Goal: Communication & Community: Answer question/provide support

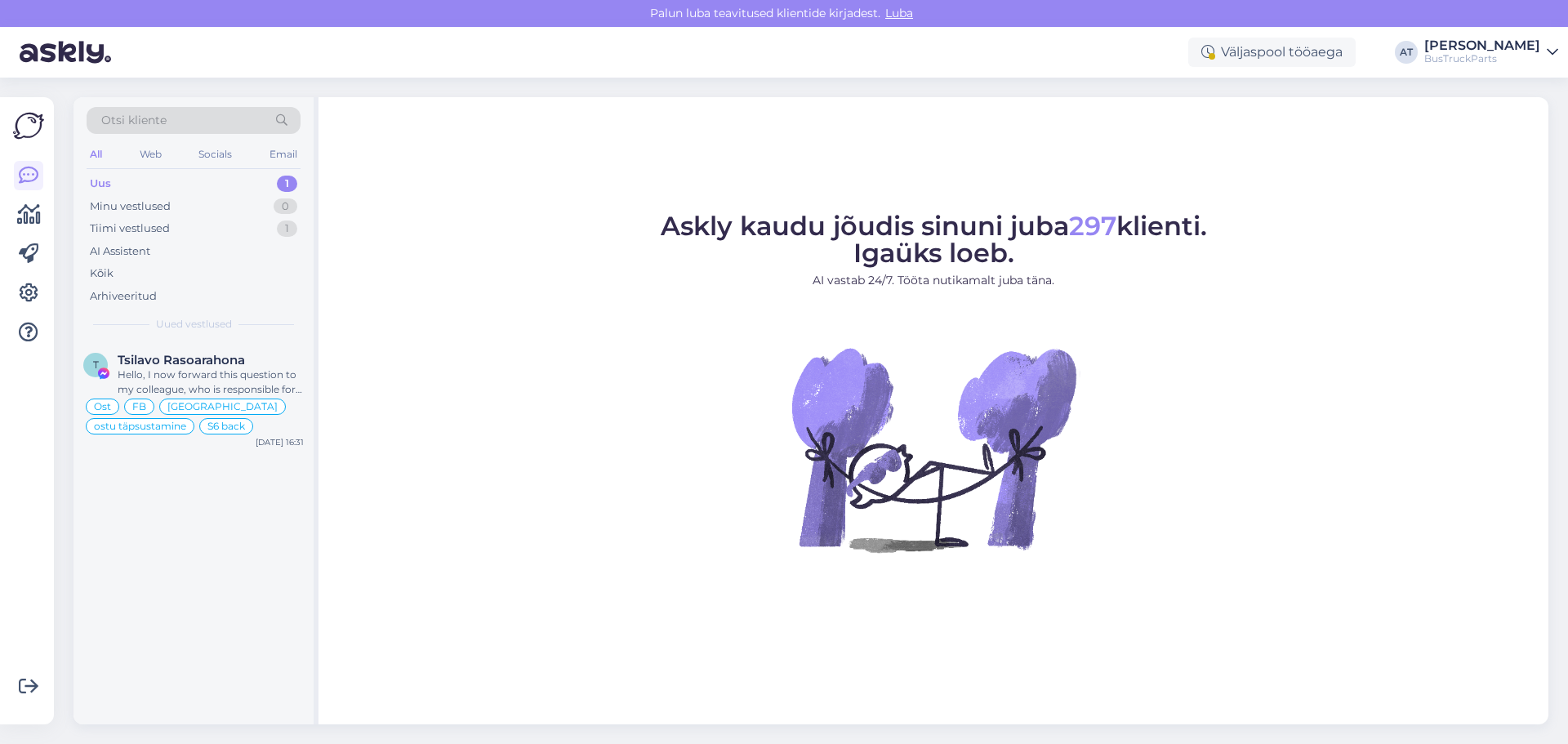
click at [101, 177] on div "Uus" at bounding box center [100, 184] width 21 height 17
click at [253, 364] on div "Tsilavo Rasoarahona" at bounding box center [211, 360] width 187 height 15
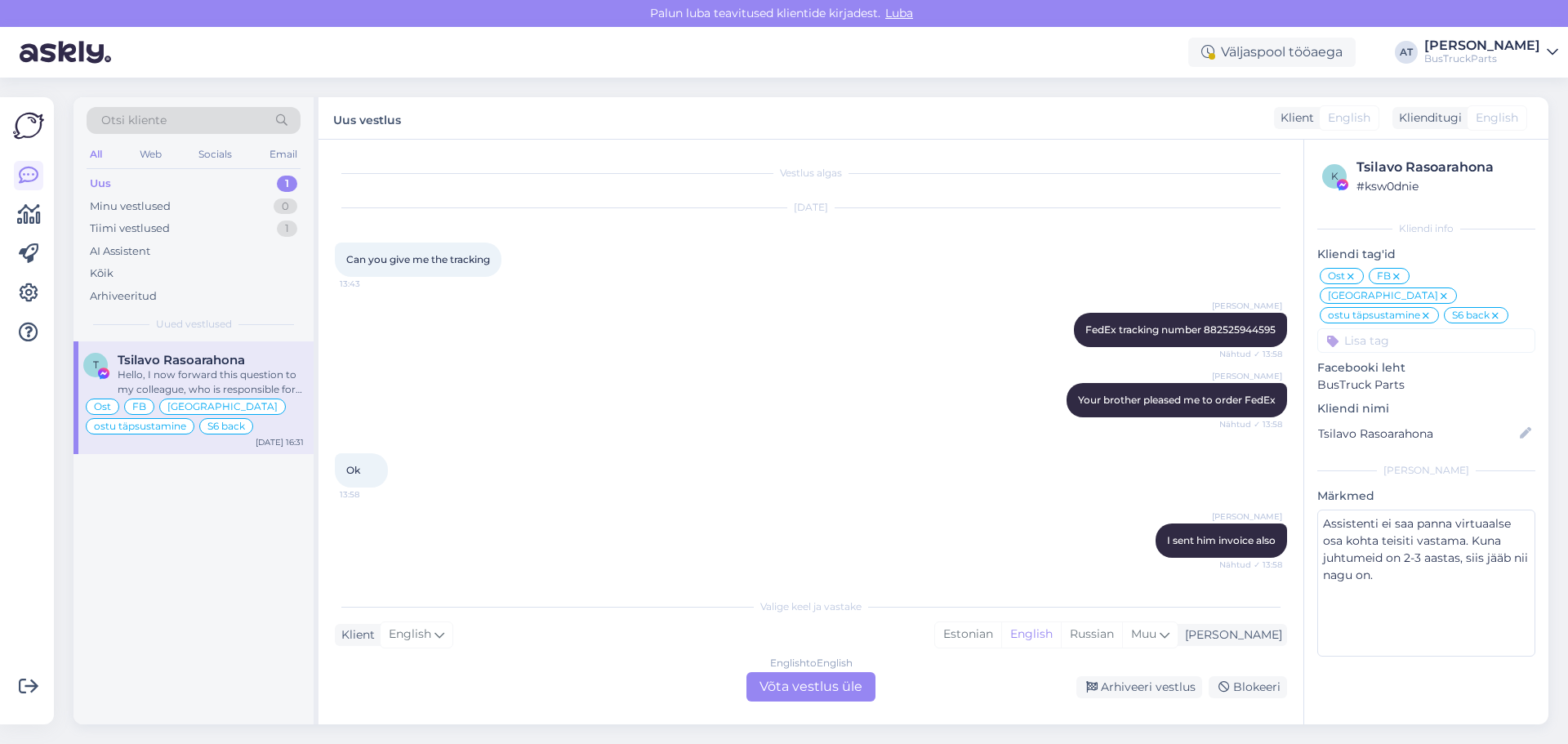
scroll to position [7308, 0]
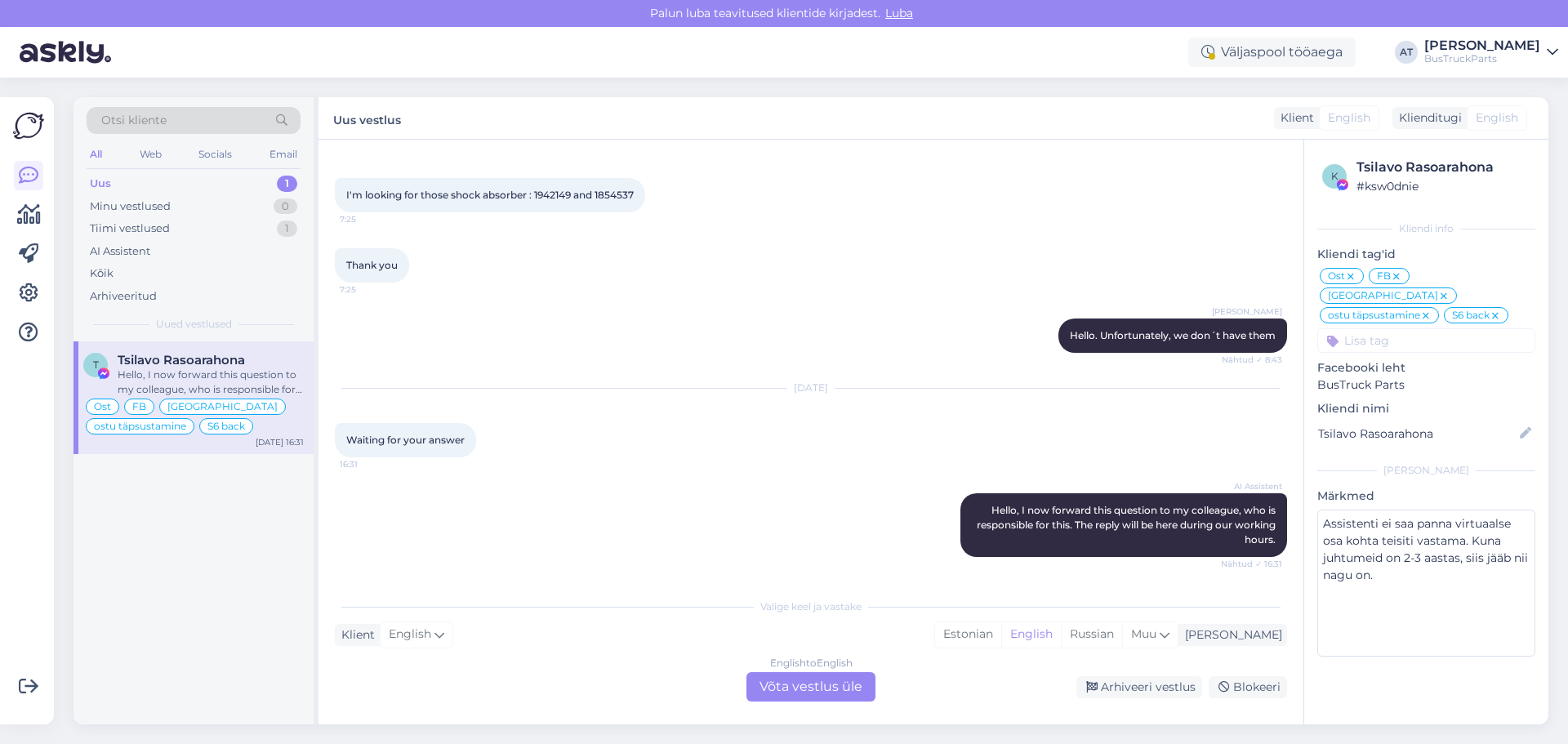
click at [563, 196] on span "I'm looking for those shock absorber : 1942149 and 1854537" at bounding box center [490, 194] width 287 height 12
copy span "1942149"
click at [620, 191] on span "I'm looking for those shock absorber : 1942149 and 1854537" at bounding box center [490, 194] width 287 height 12
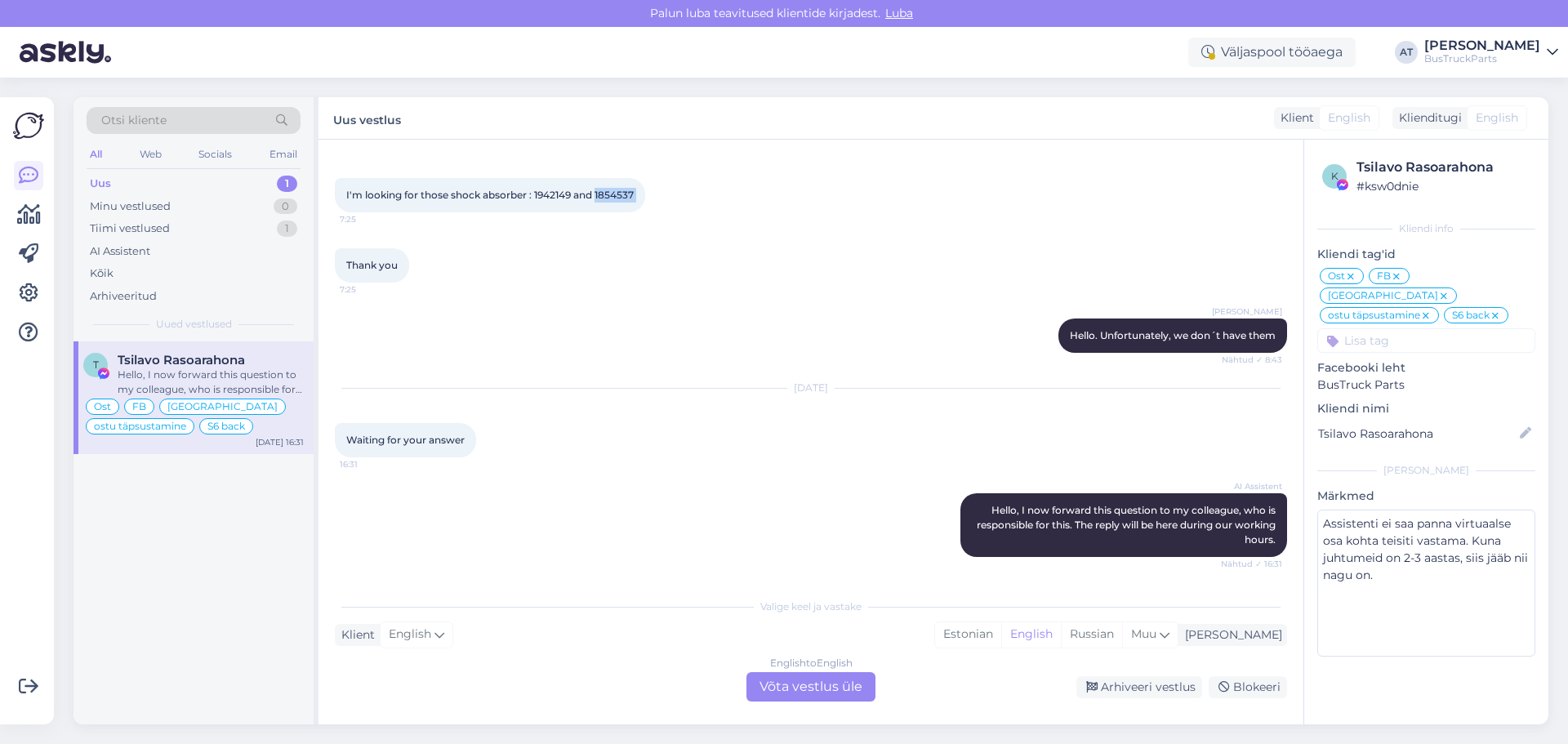
copy div "1854537 7:25"
click at [775, 681] on div "English to English Võta vestlus üle" at bounding box center [811, 687] width 129 height 30
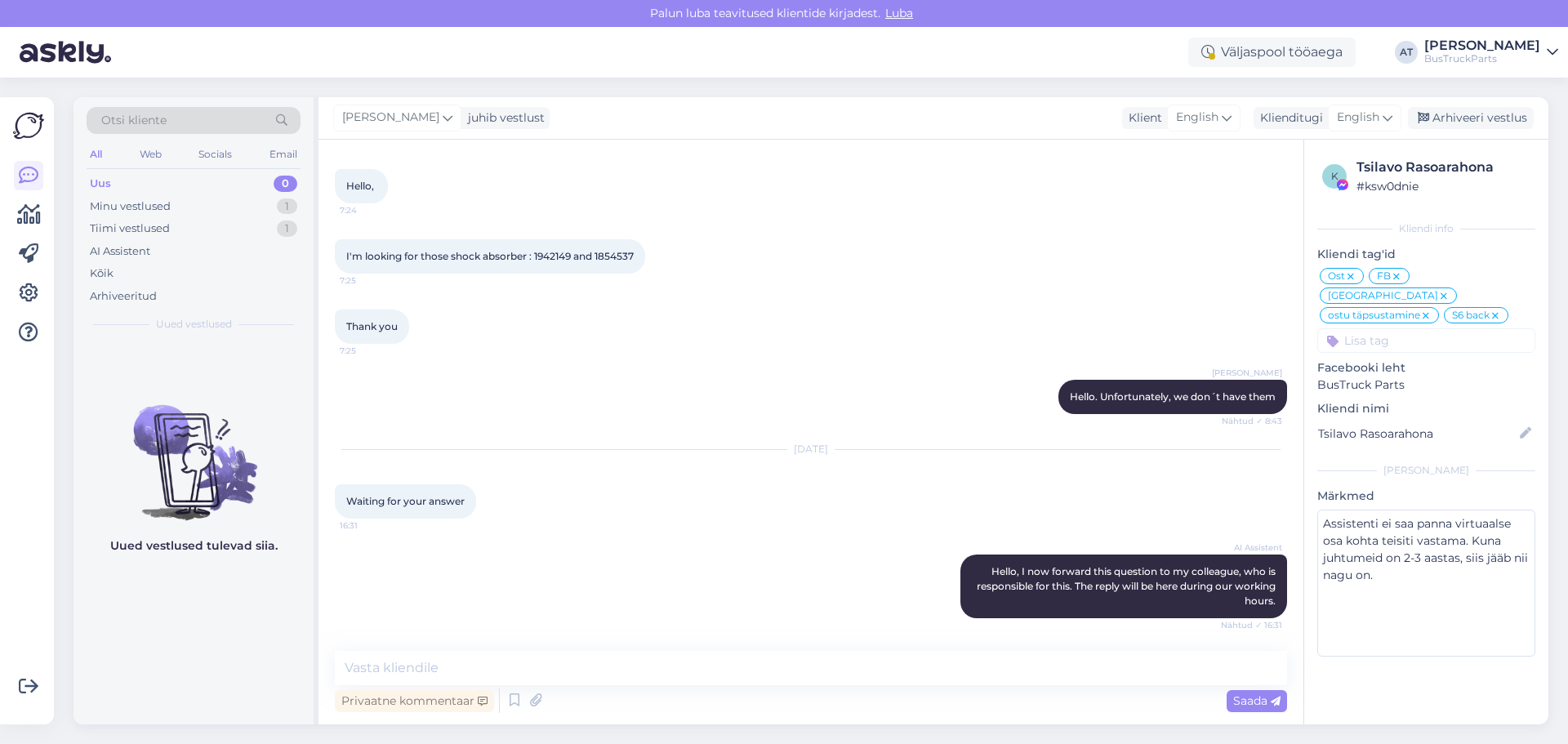
scroll to position [7246, 0]
click at [673, 673] on textarea at bounding box center [811, 668] width 952 height 34
type textarea "Hello! Sorry, which answer?"
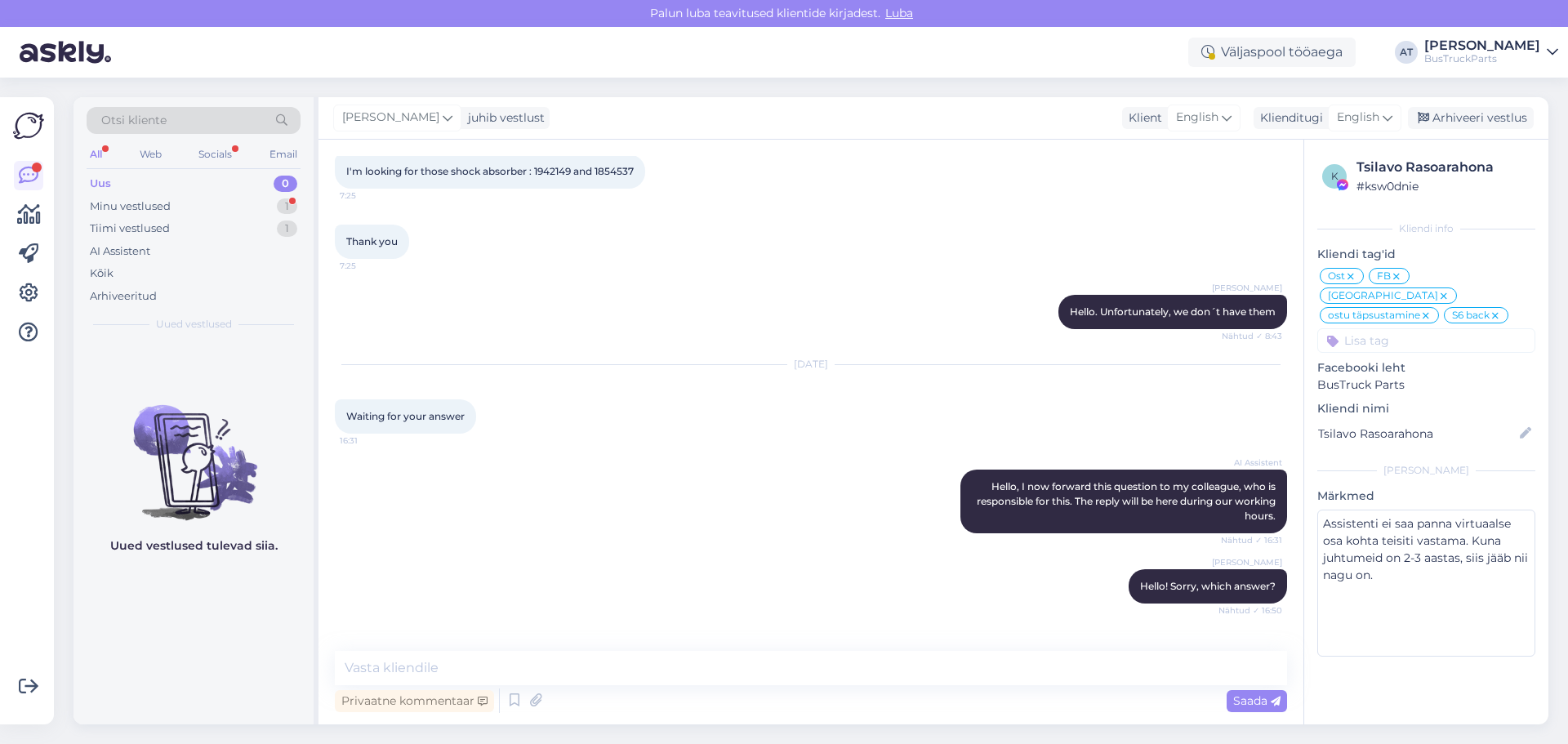
scroll to position [7489, 0]
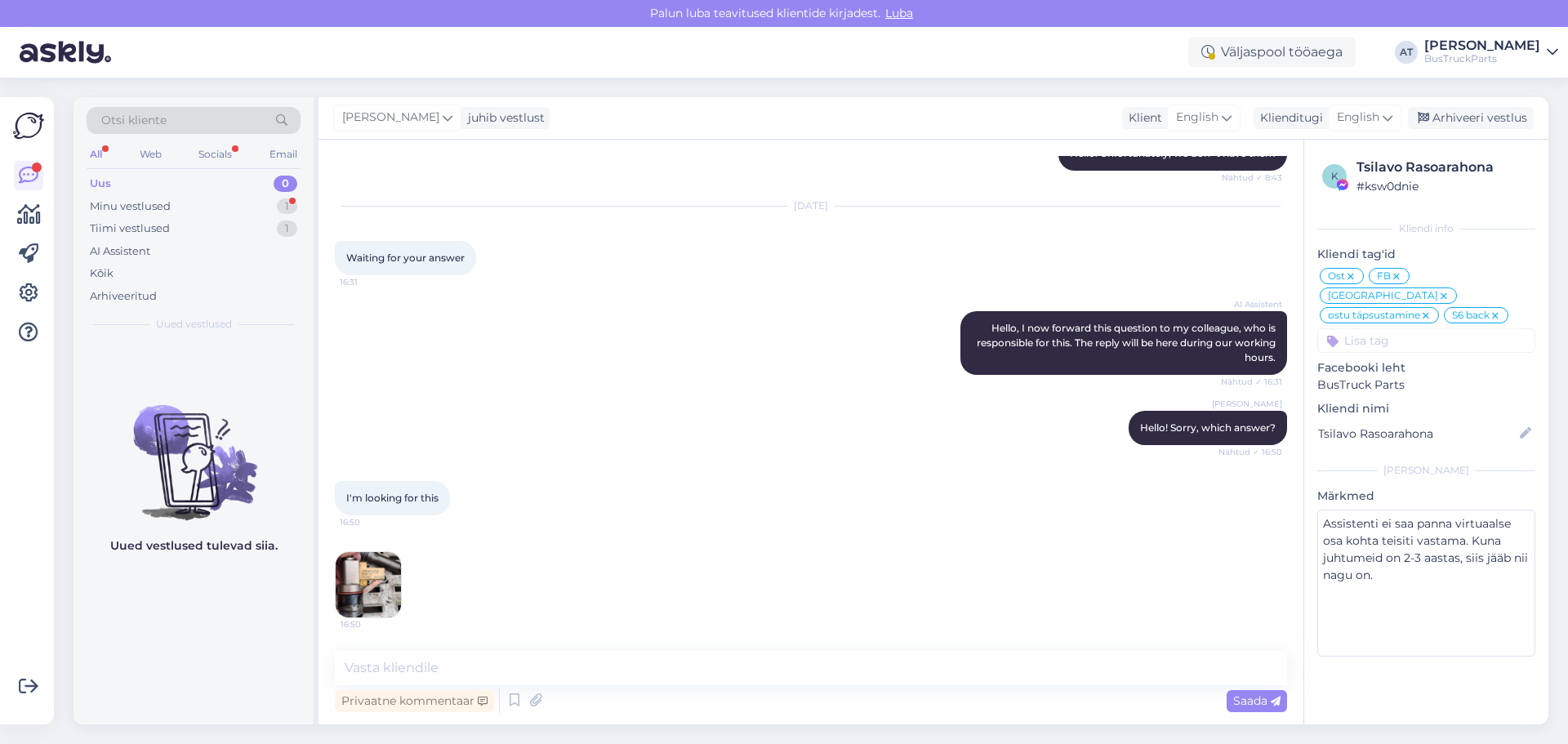
click at [374, 596] on img at bounding box center [368, 585] width 65 height 65
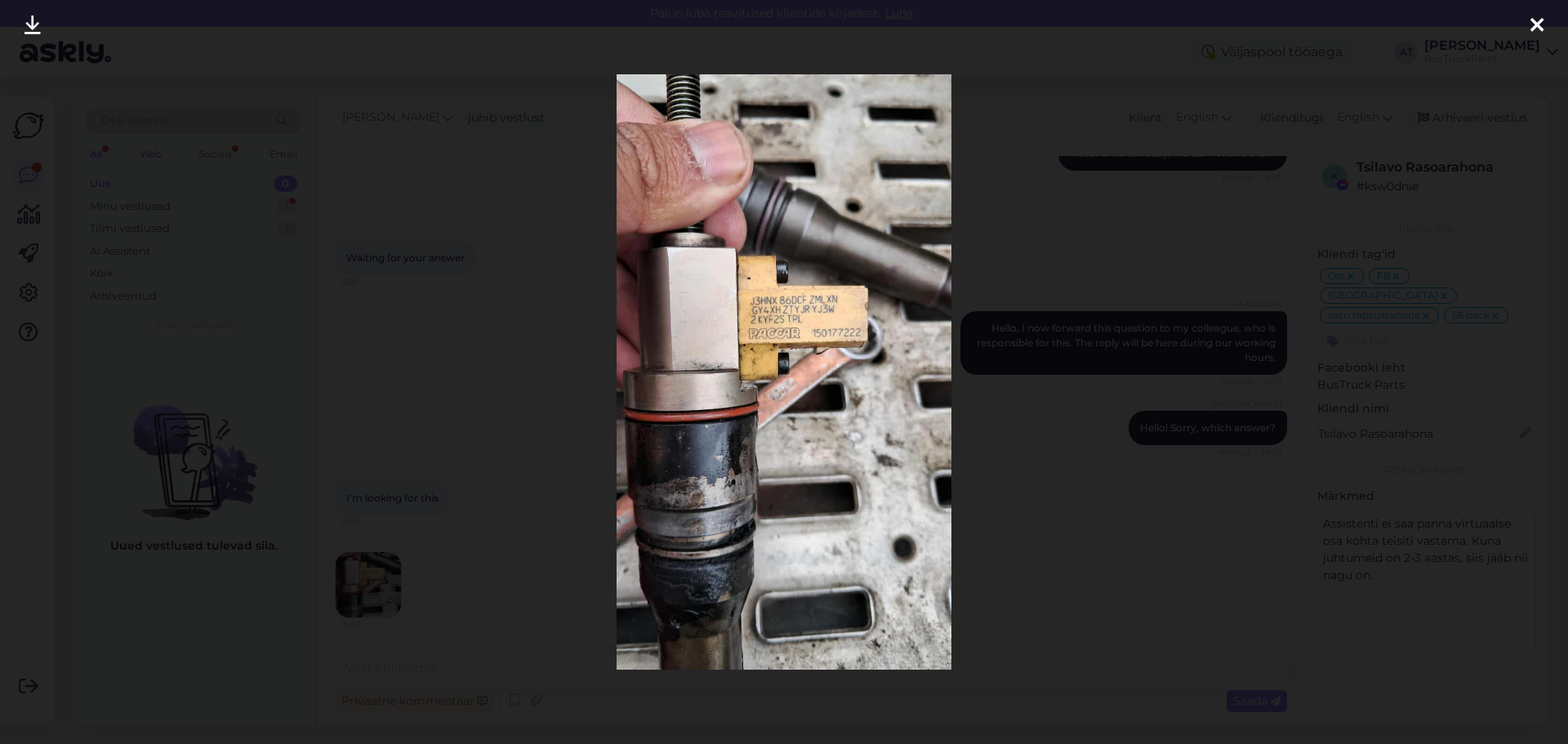
click at [1357, 329] on div at bounding box center [784, 372] width 1568 height 744
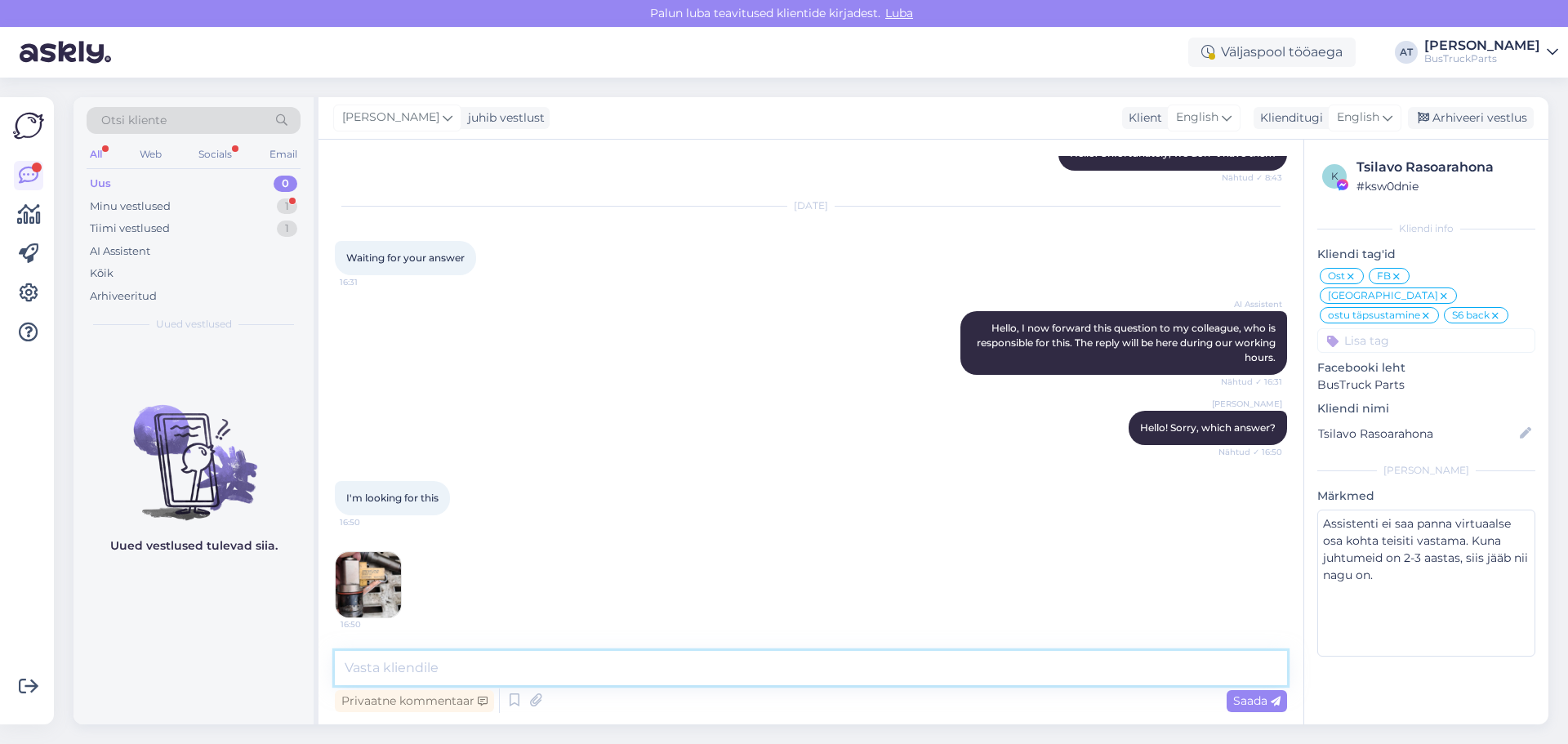
click at [975, 660] on textarea at bounding box center [811, 668] width 952 height 34
type textarea "Don´t have. Sorry!"
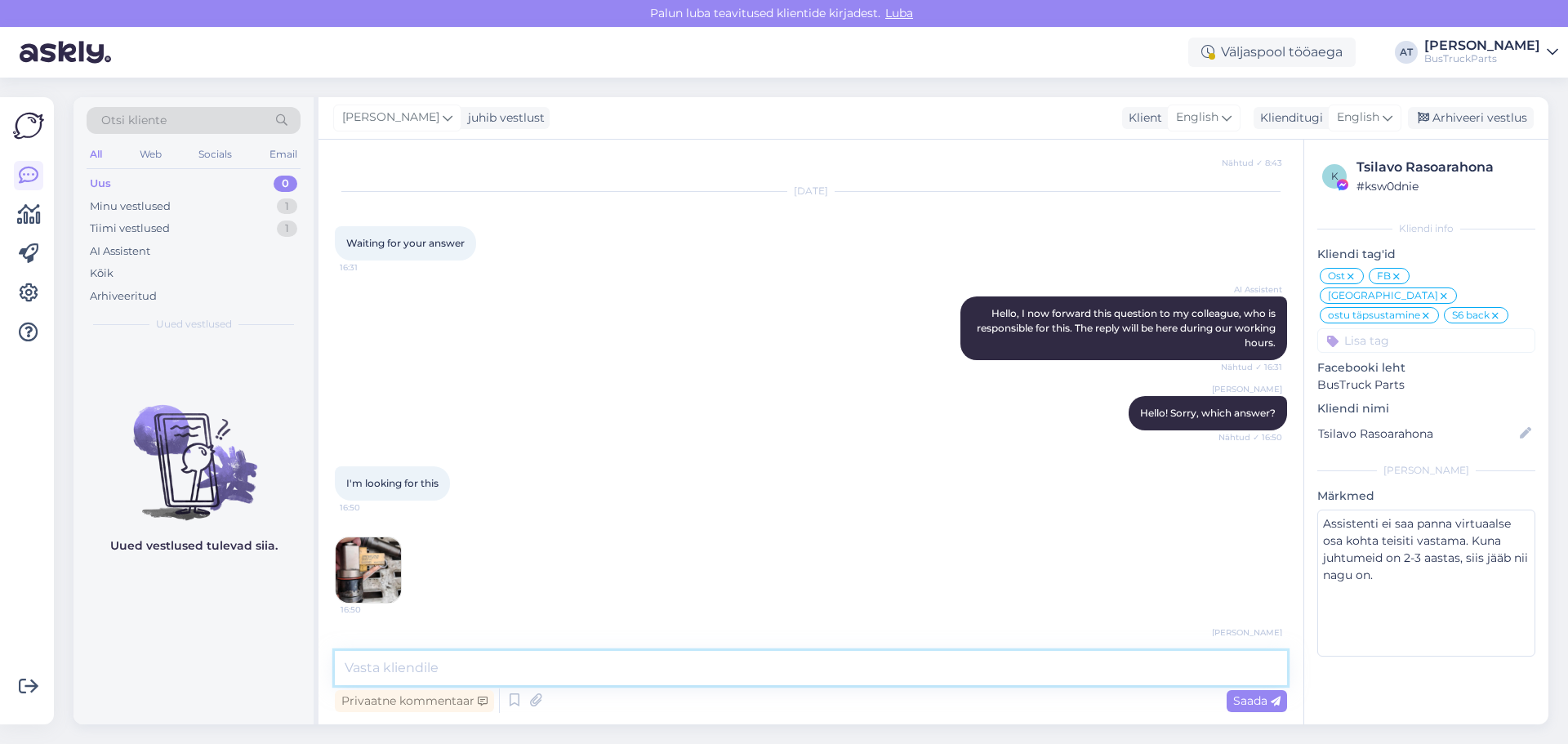
scroll to position [7559, 0]
